Goal: Task Accomplishment & Management: Complete application form

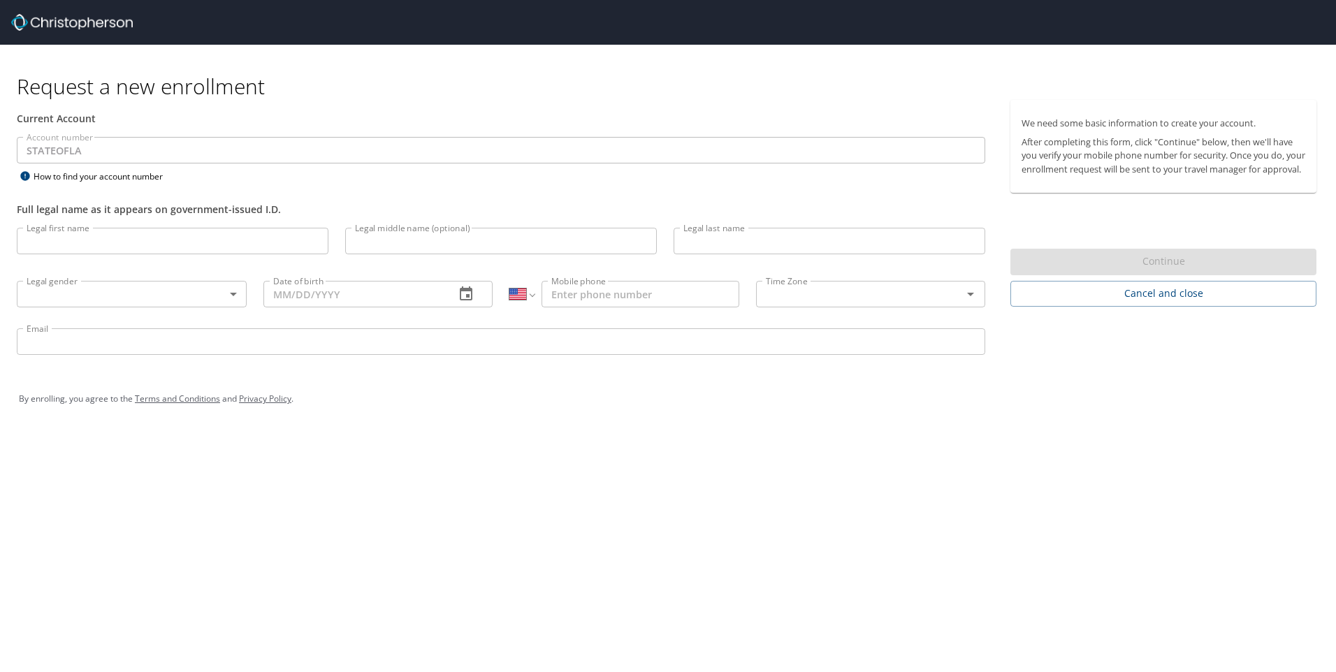
select select "US"
click at [159, 242] on input "Legal first name" at bounding box center [173, 241] width 312 height 27
type input "Zaria"
type input "[PERSON_NAME]"
click at [235, 293] on body "Request a new enrollment Current Account Account number STATEOFLA Account numbe…" at bounding box center [668, 336] width 1336 height 672
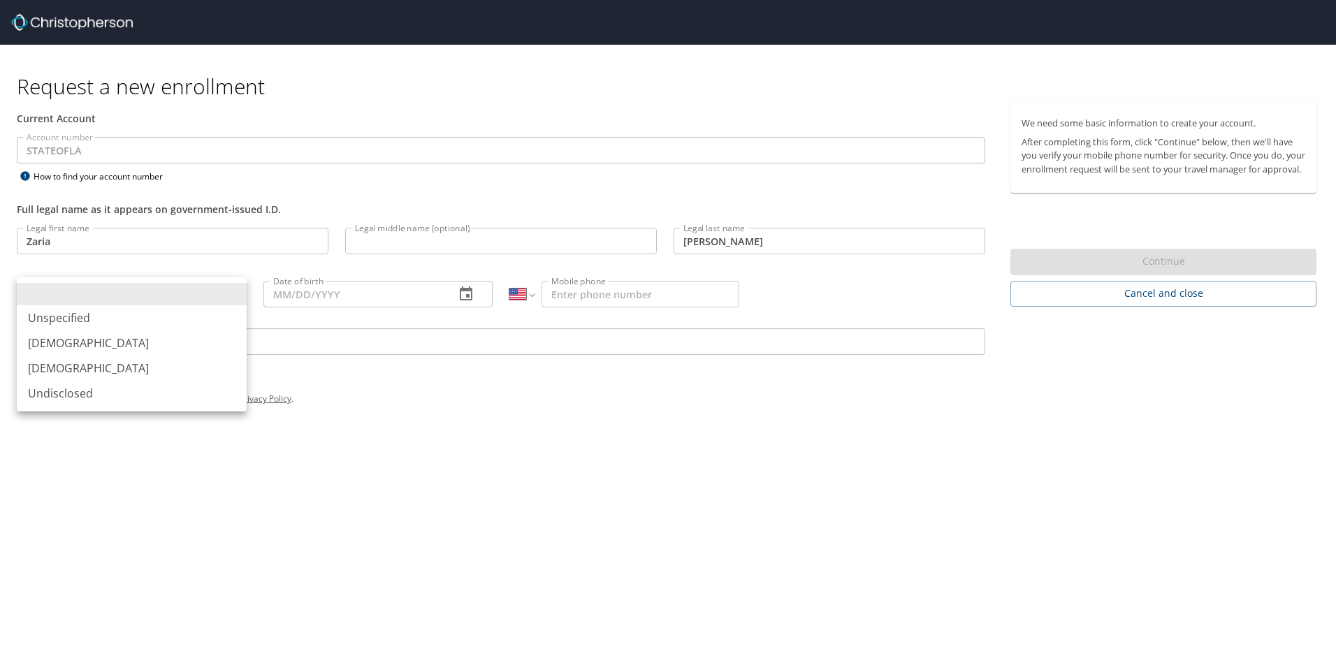
click at [148, 377] on li "[DEMOGRAPHIC_DATA]" at bounding box center [132, 368] width 230 height 25
type input "[DEMOGRAPHIC_DATA]"
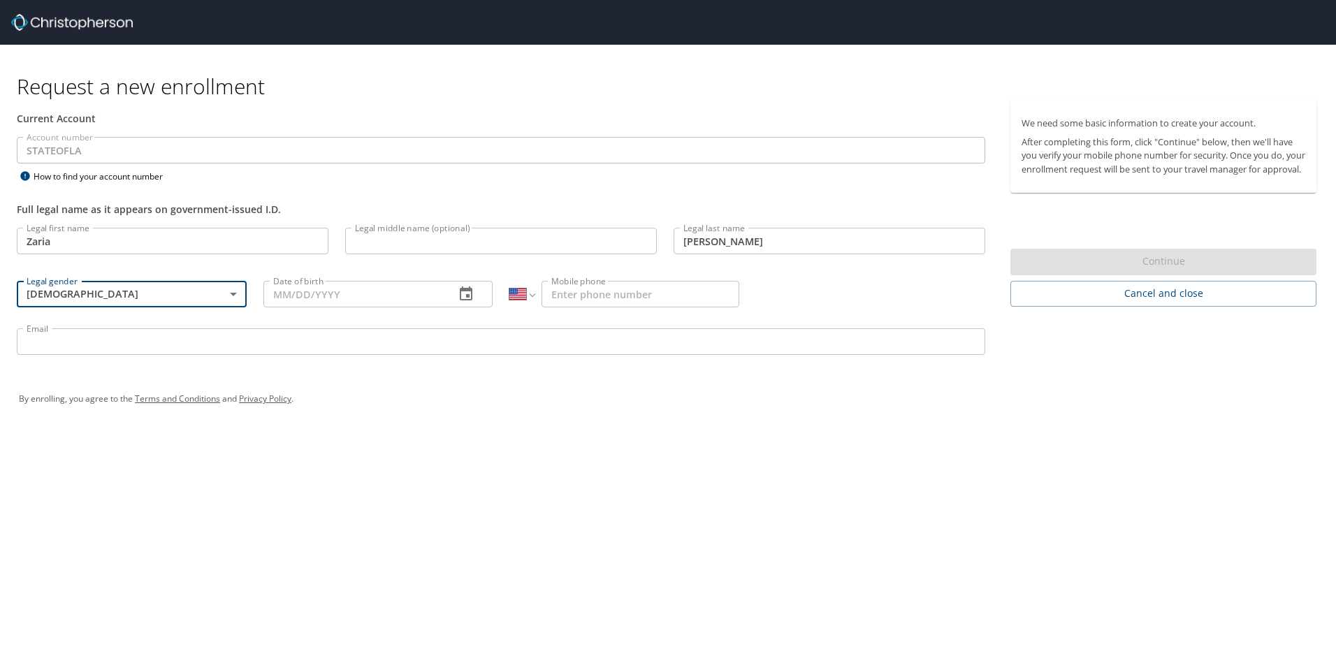
click at [572, 291] on input "Mobile phone" at bounding box center [641, 294] width 198 height 27
type input "[PHONE_NUMBER]"
click at [518, 338] on input "Email" at bounding box center [501, 341] width 969 height 27
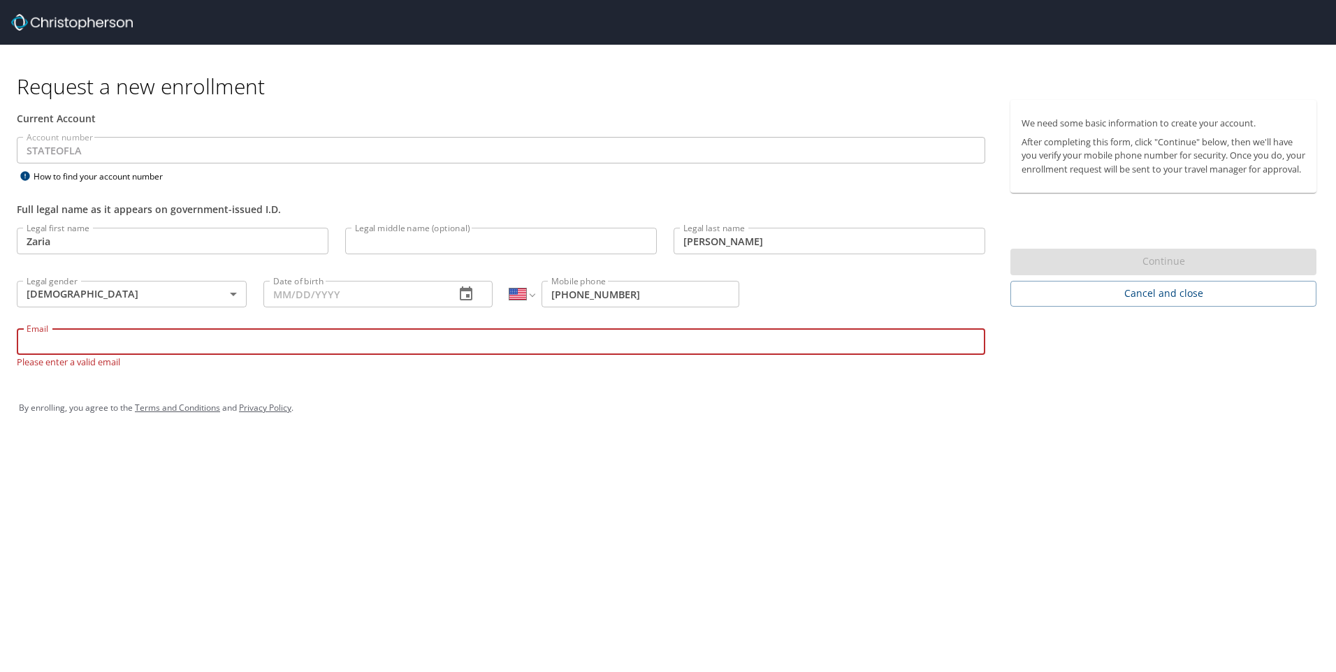
click at [312, 344] on input "Email" at bounding box center [501, 341] width 969 height 27
paste input "[EMAIL_ADDRESS][PERSON_NAME][DOMAIN_NAME]"
type input "[EMAIL_ADDRESS][PERSON_NAME][DOMAIN_NAME]"
click at [335, 299] on input "Date of birth" at bounding box center [353, 294] width 181 height 27
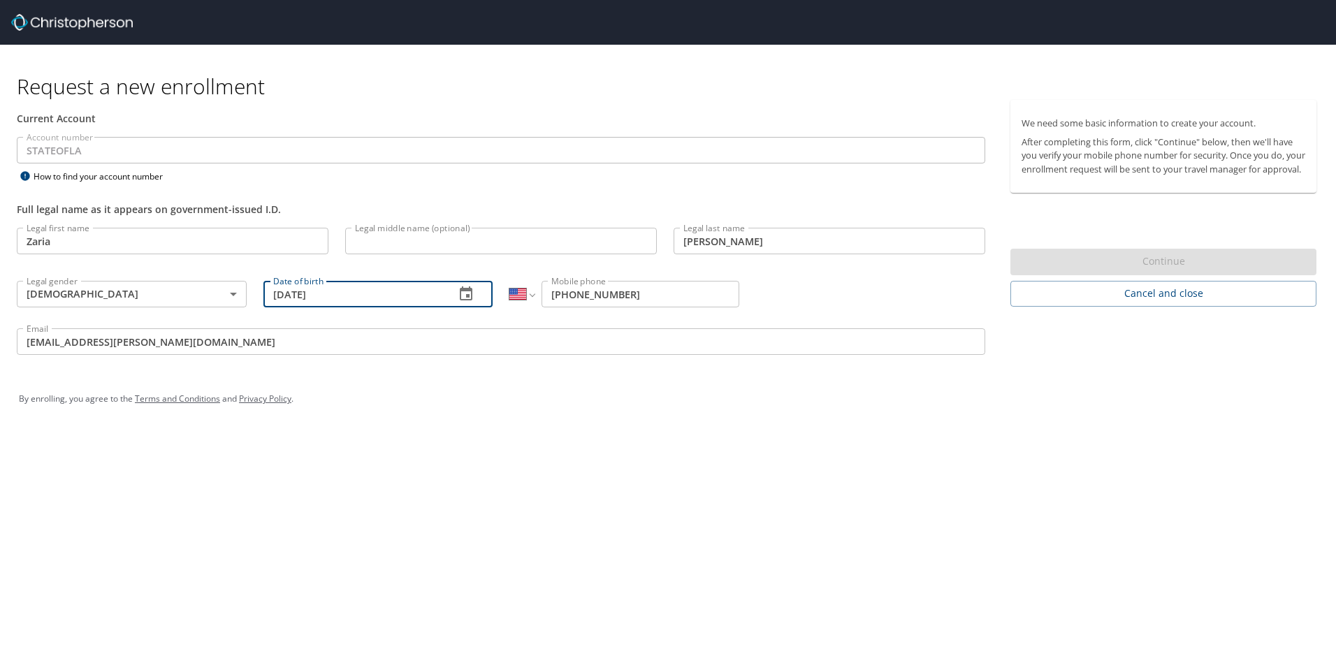
type input "[DATE]"
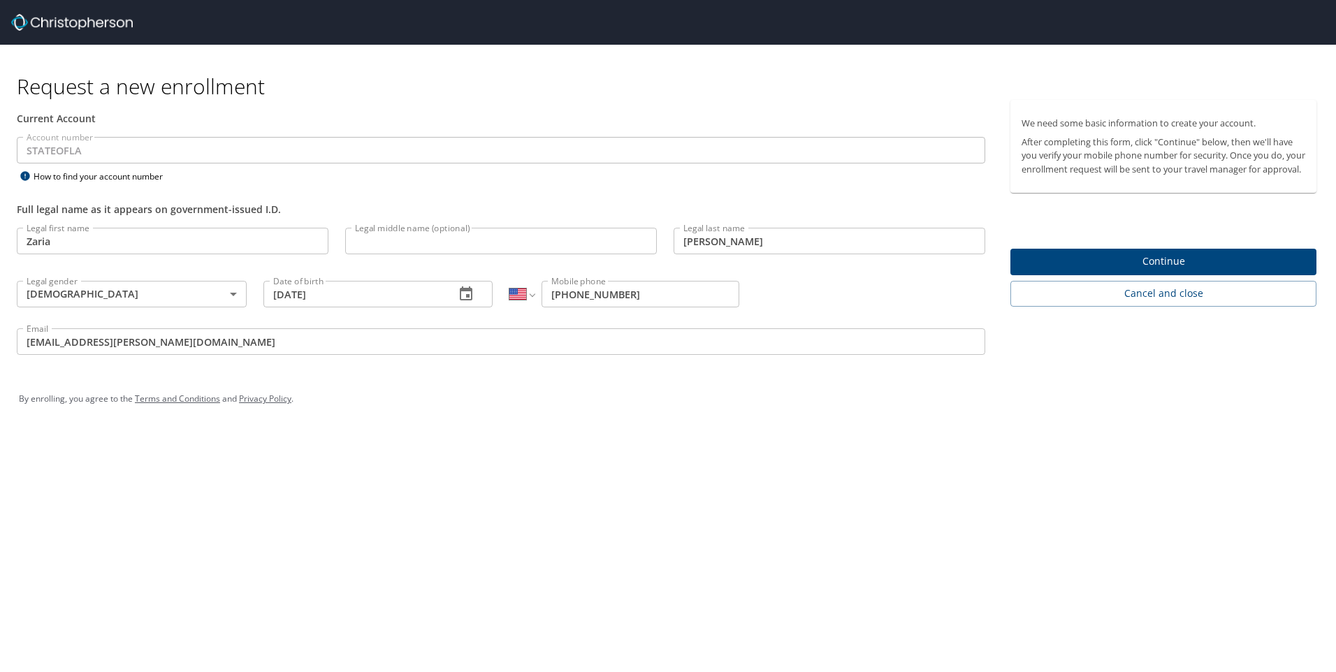
click at [623, 379] on div "By enrolling, you agree to the Terms and Conditions and Privacy Policy ." at bounding box center [667, 399] width 1319 height 63
click at [1124, 270] on span "Continue" at bounding box center [1164, 261] width 284 height 17
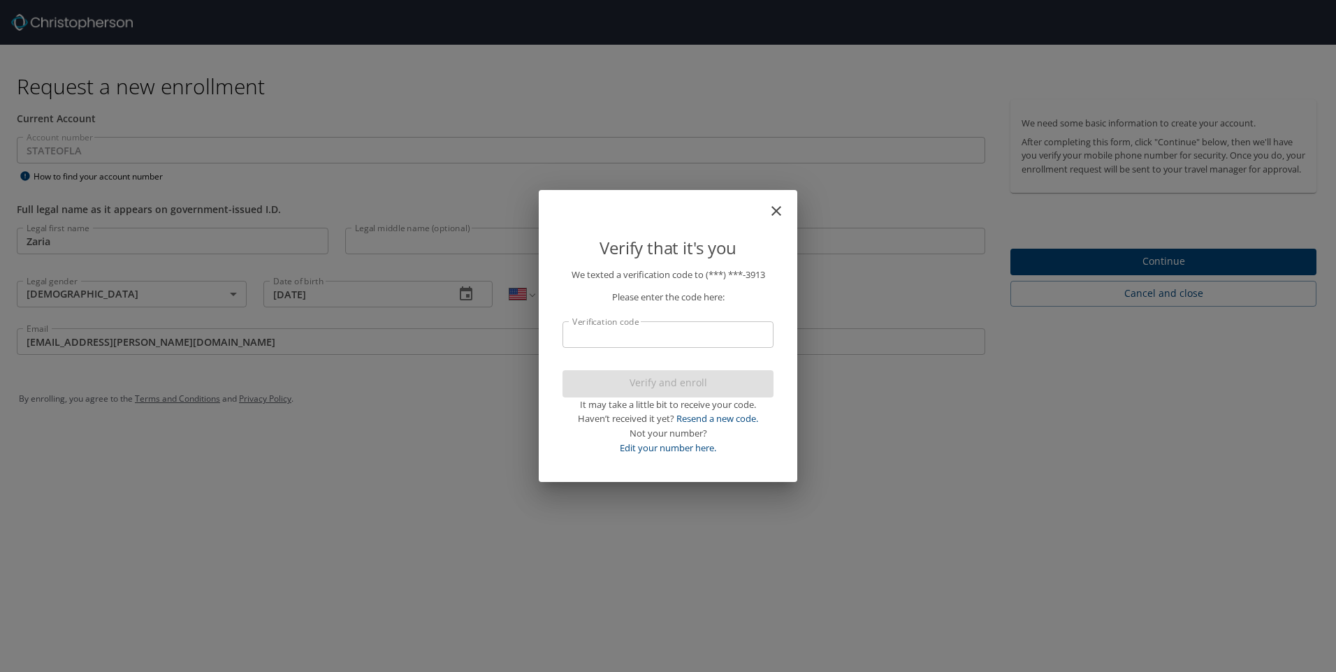
click at [706, 329] on input "Verification code" at bounding box center [668, 334] width 211 height 27
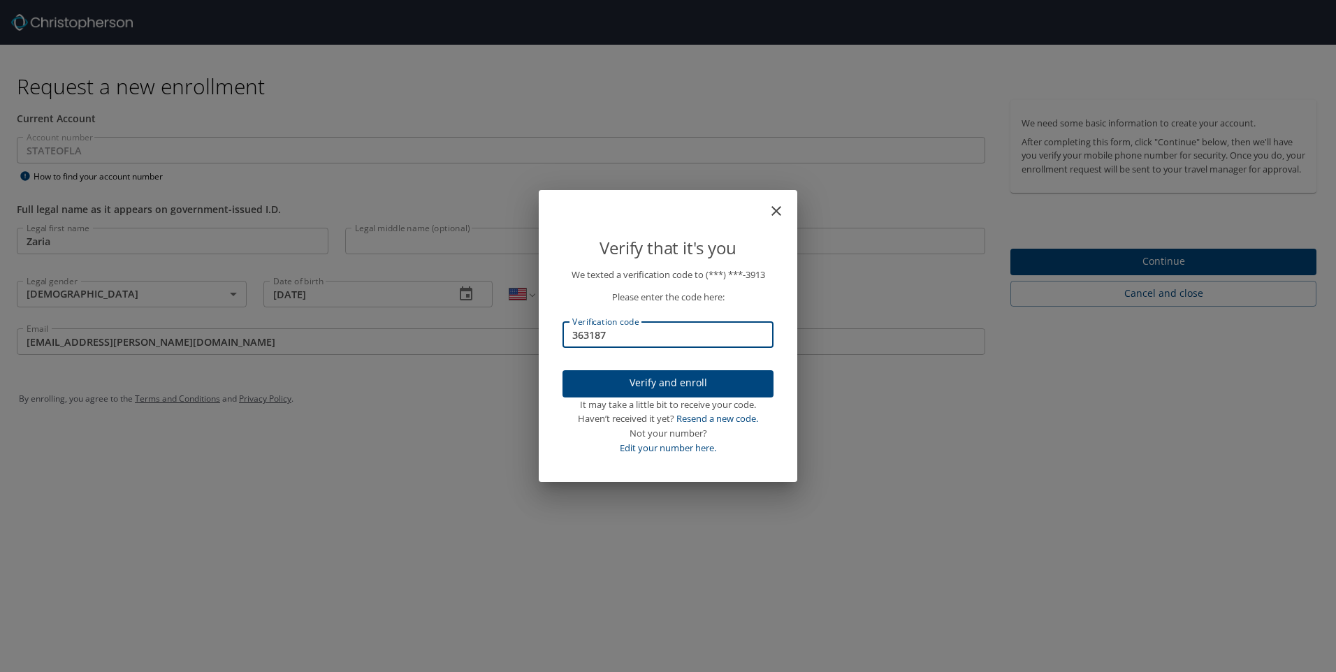
type input "363187"
click at [706, 378] on span "Verify and enroll" at bounding box center [668, 383] width 189 height 17
click at [1057, 274] on div "Verify that it's you We texted a verification code to (***) ***- 3913 Please en…" at bounding box center [668, 336] width 1336 height 672
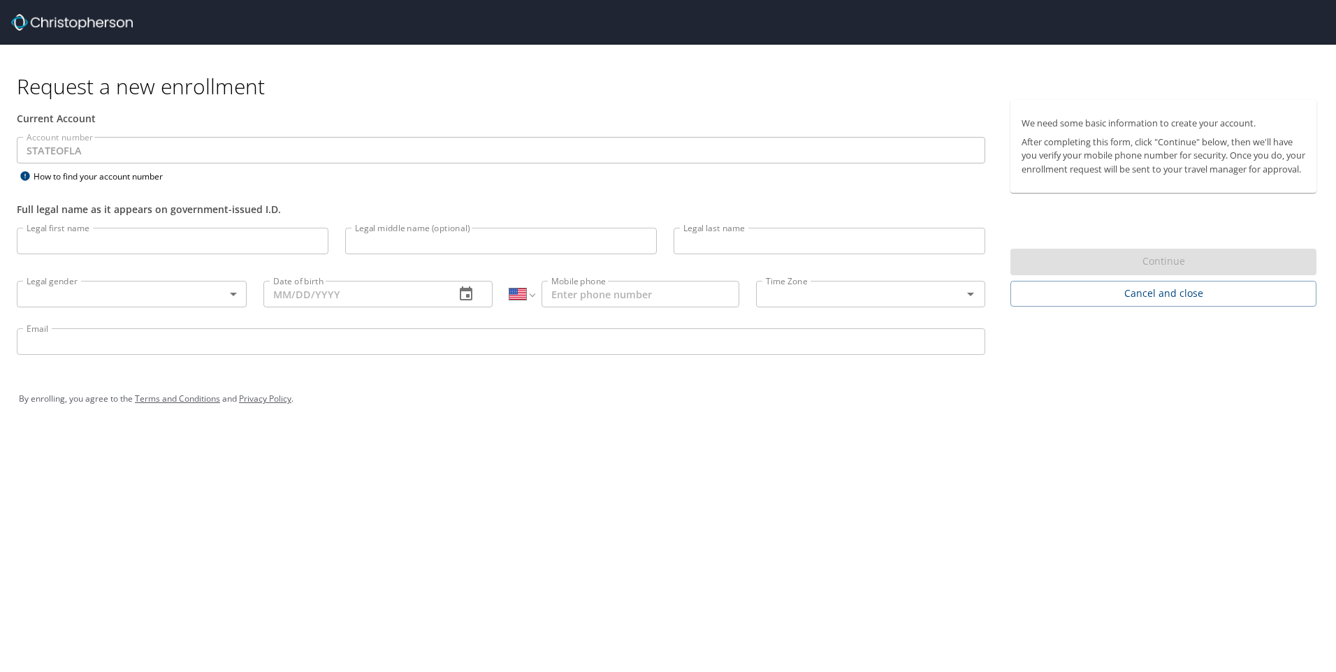
select select "US"
click at [121, 238] on input "Legal first name" at bounding box center [173, 241] width 312 height 27
type input "Zaria"
type input "[PERSON_NAME]"
type input "[DATE]"
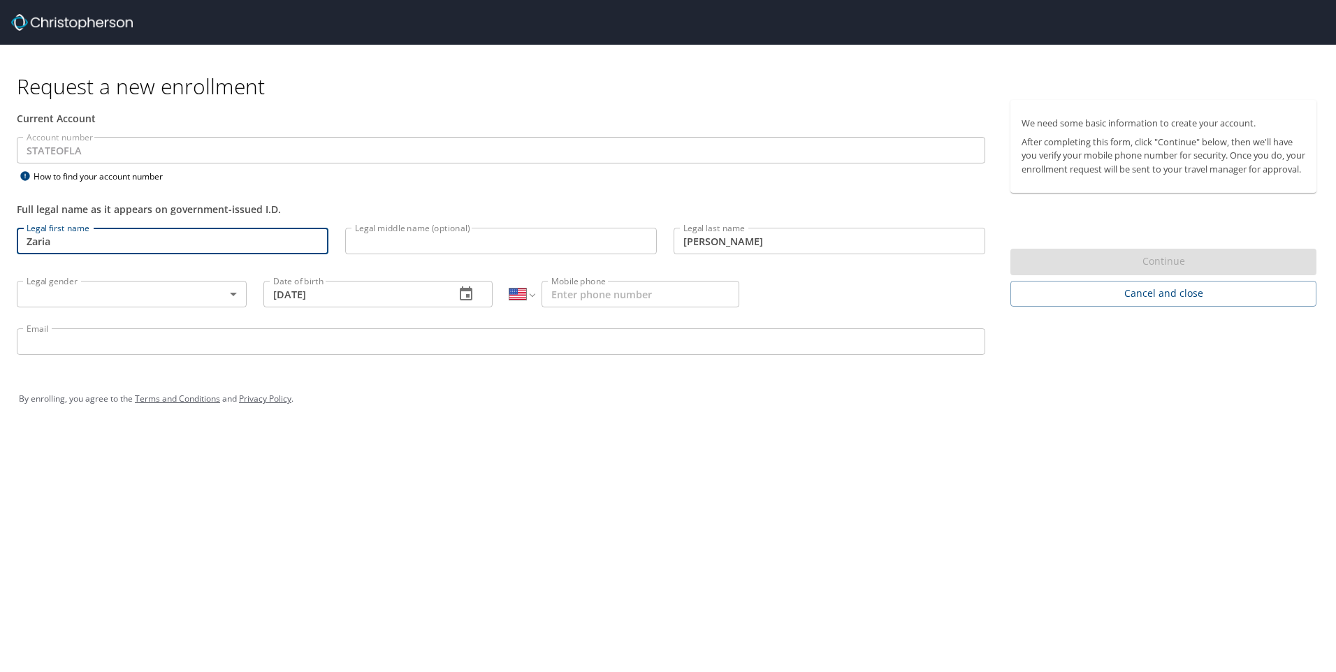
type input "[PHONE_NUMBER]"
type input "[EMAIL_ADDRESS][PERSON_NAME][DOMAIN_NAME]"
click at [111, 302] on body "Request a new enrollment Current Account Account number STATEOFLA Account numbe…" at bounding box center [668, 336] width 1336 height 672
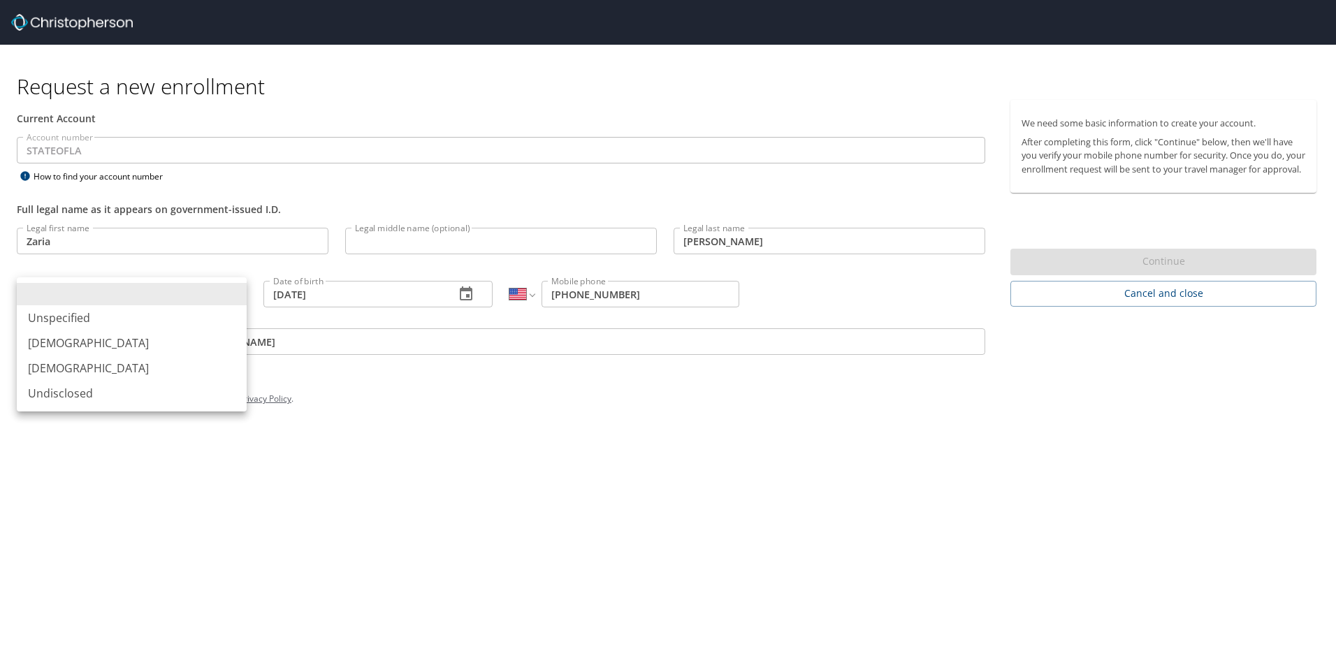
click at [75, 371] on li "[DEMOGRAPHIC_DATA]" at bounding box center [132, 368] width 230 height 25
type input "[DEMOGRAPHIC_DATA]"
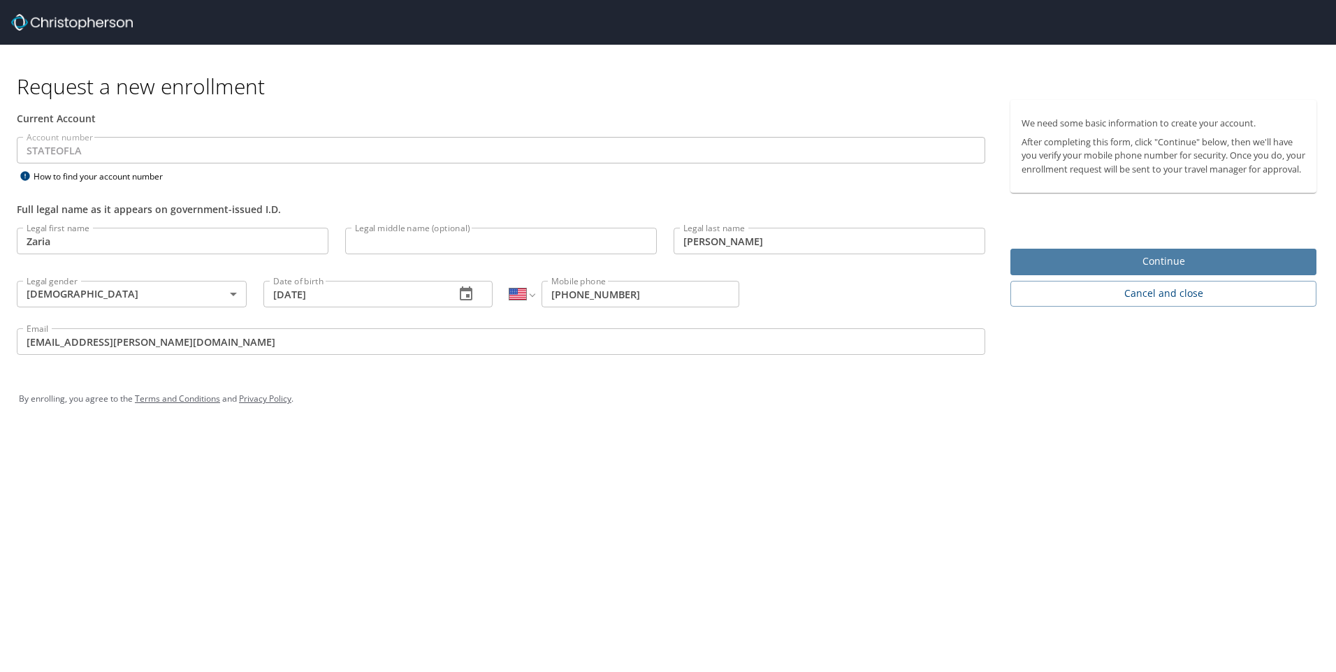
click at [1146, 268] on span "Continue" at bounding box center [1164, 261] width 284 height 17
